Goal: Task Accomplishment & Management: Use online tool/utility

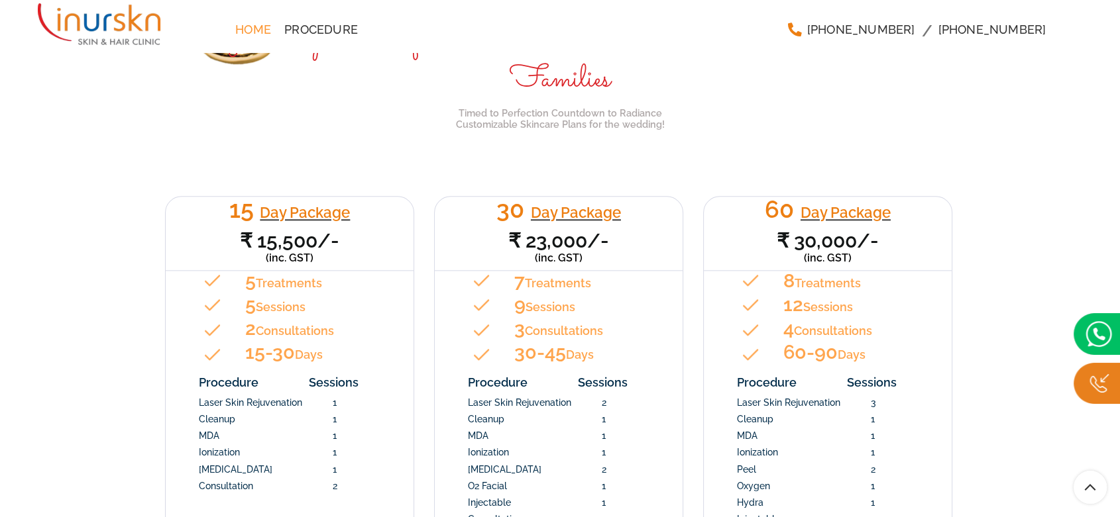
scroll to position [1619, 0]
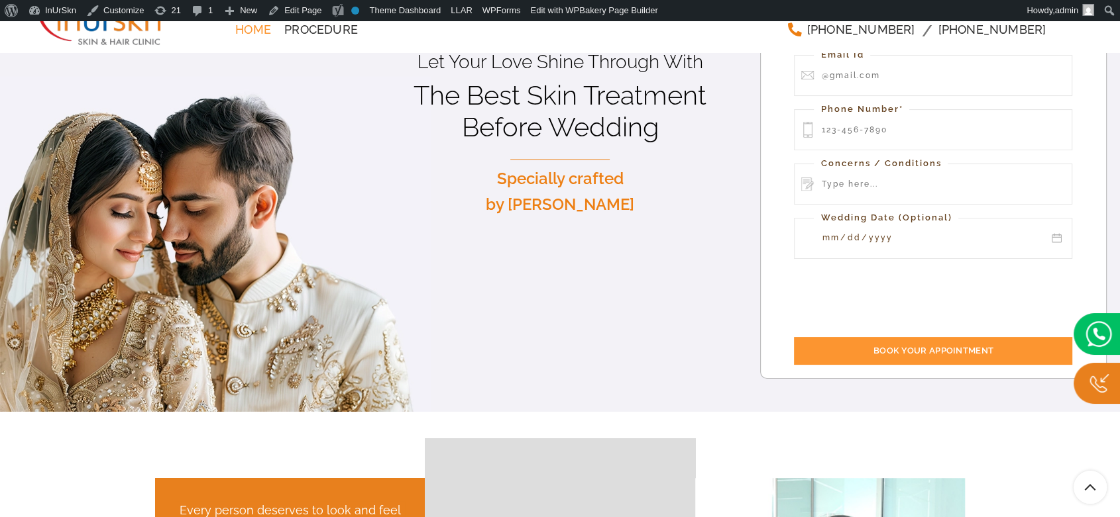
scroll to position [221, 0]
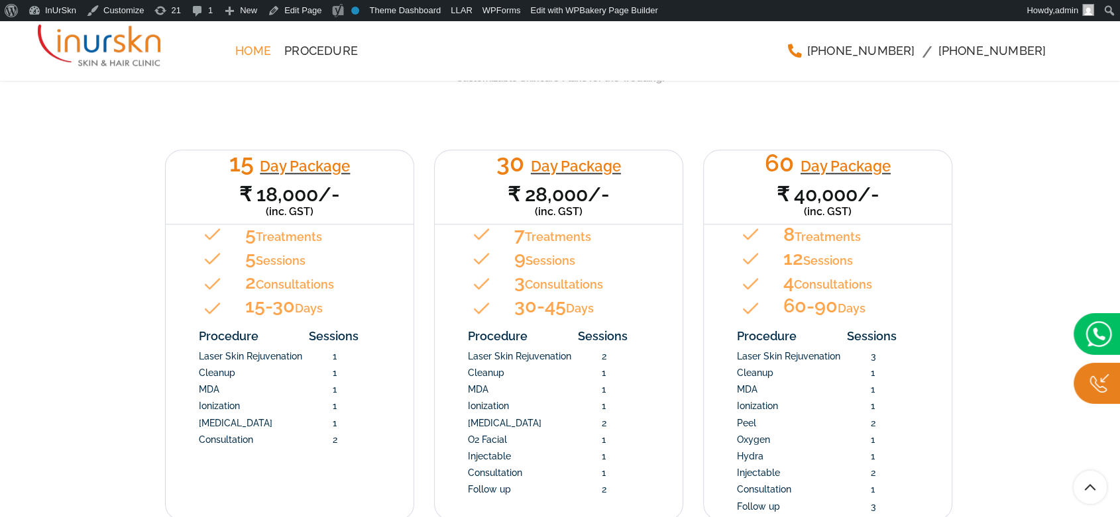
scroll to position [1472, 0]
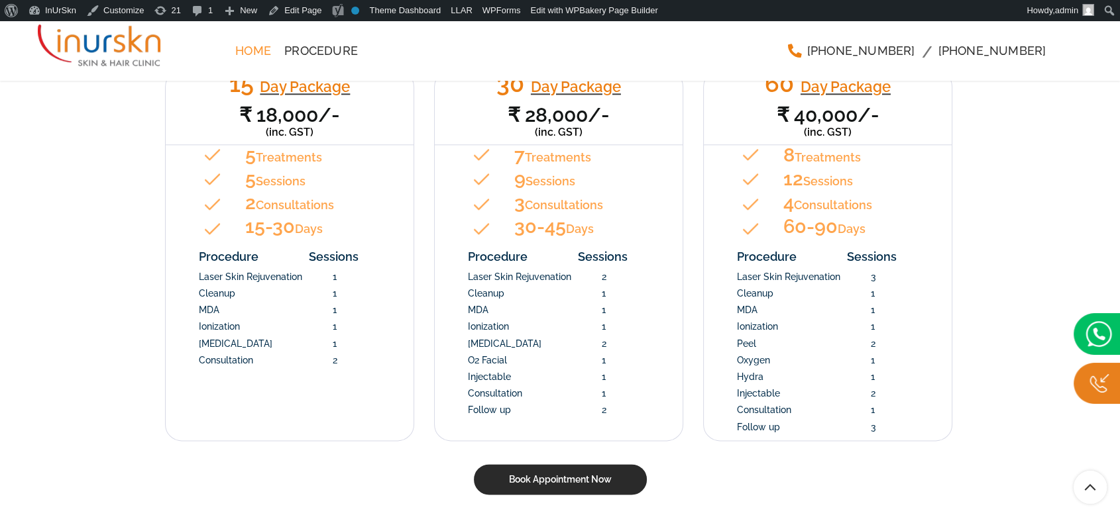
click at [517, 464] on link "Book Appointment Now" at bounding box center [559, 479] width 173 height 30
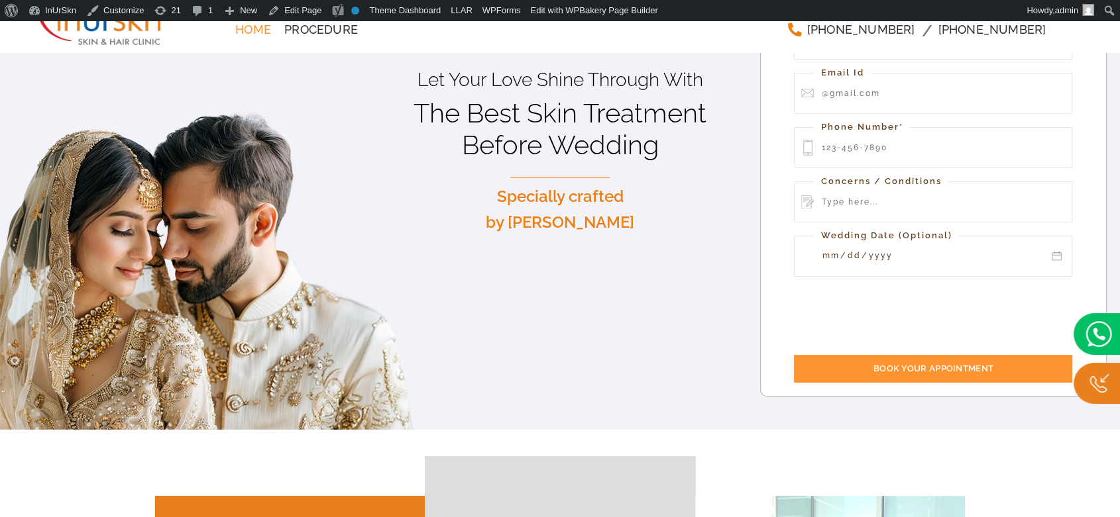
scroll to position [0, 0]
